Goal: Find specific page/section: Find specific page/section

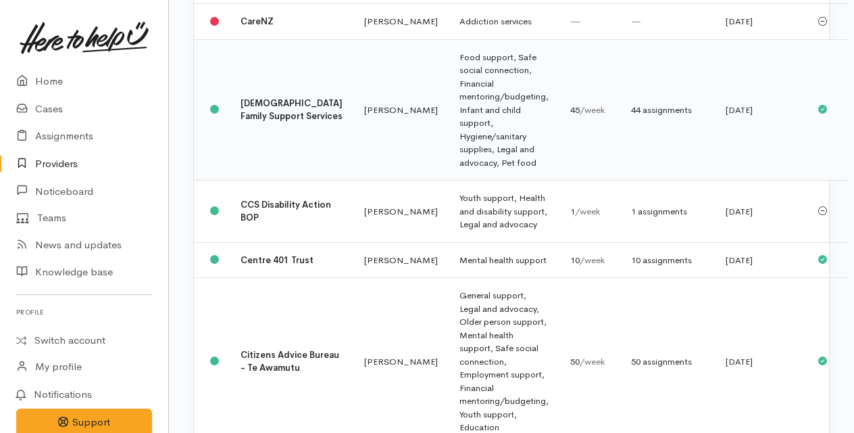
scroll to position [2058, 0]
click at [249, 122] on b "[DEMOGRAPHIC_DATA] Family Support Services" at bounding box center [292, 109] width 102 height 25
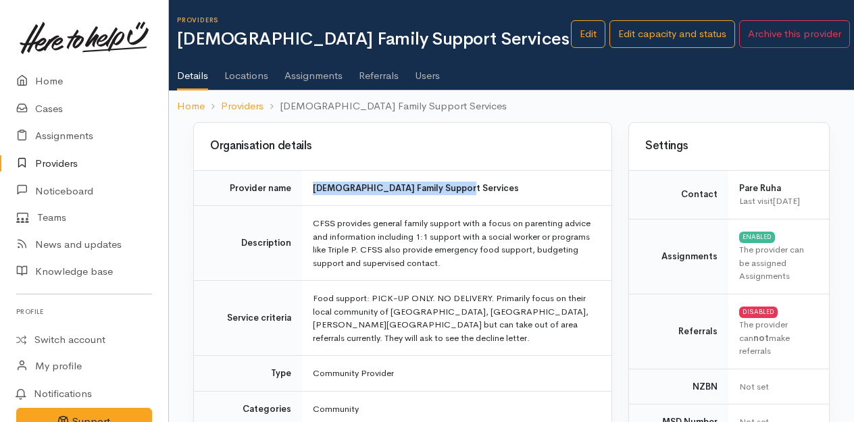
drag, startPoint x: 452, startPoint y: 188, endPoint x: 314, endPoint y: 192, distance: 138.0
click at [314, 192] on td "[DEMOGRAPHIC_DATA] Family Support Services" at bounding box center [457, 188] width 310 height 36
copy b "[DEMOGRAPHIC_DATA] Family Support Services"
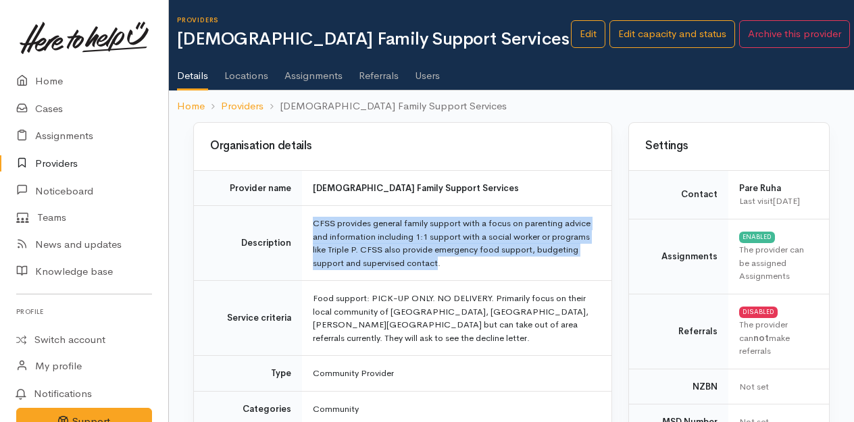
drag, startPoint x: 315, startPoint y: 217, endPoint x: 437, endPoint y: 264, distance: 130.9
click at [437, 264] on td "CFSS provides general family support with a focus on parenting advice and infor…" at bounding box center [457, 243] width 310 height 75
copy td "CFSS provides general family support with a focus on parenting advice and infor…"
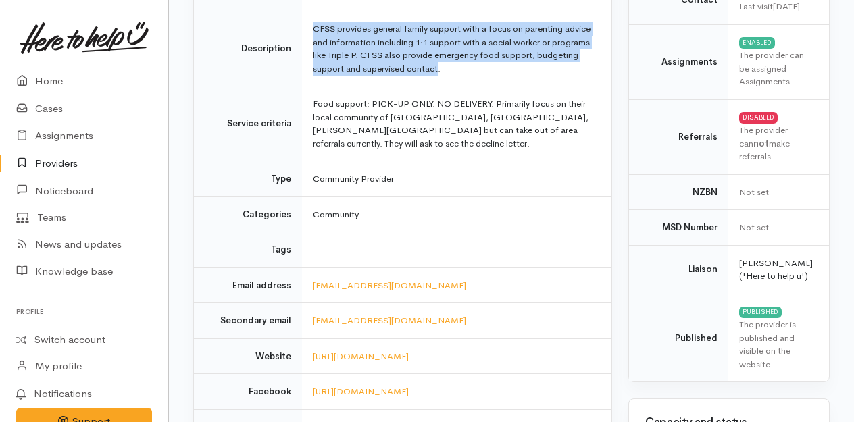
scroll to position [220, 0]
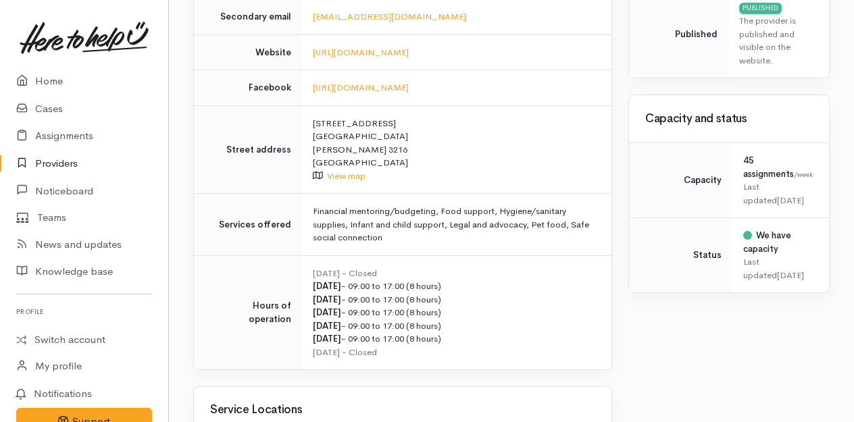
drag, startPoint x: 422, startPoint y: 267, endPoint x: 519, endPoint y: 464, distance: 219.2
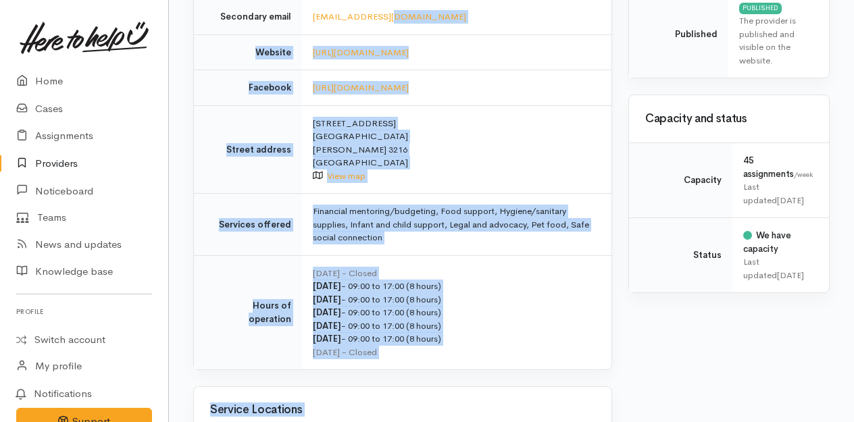
scroll to position [550, 0]
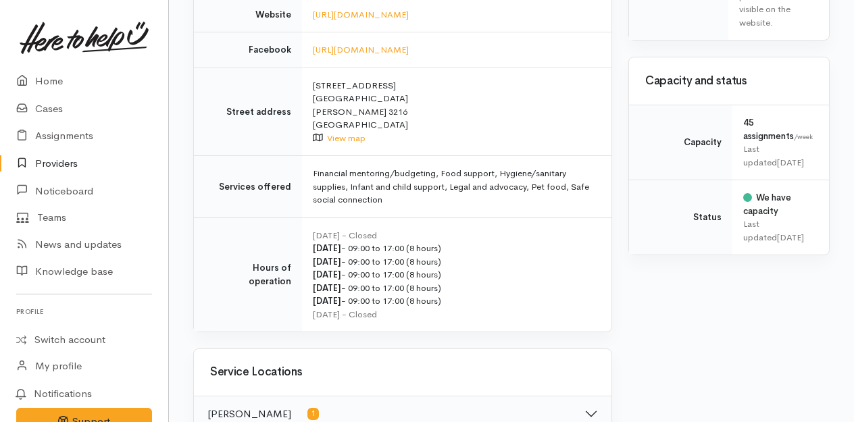
scroll to position [537, 0]
